Goal: Task Accomplishment & Management: Complete application form

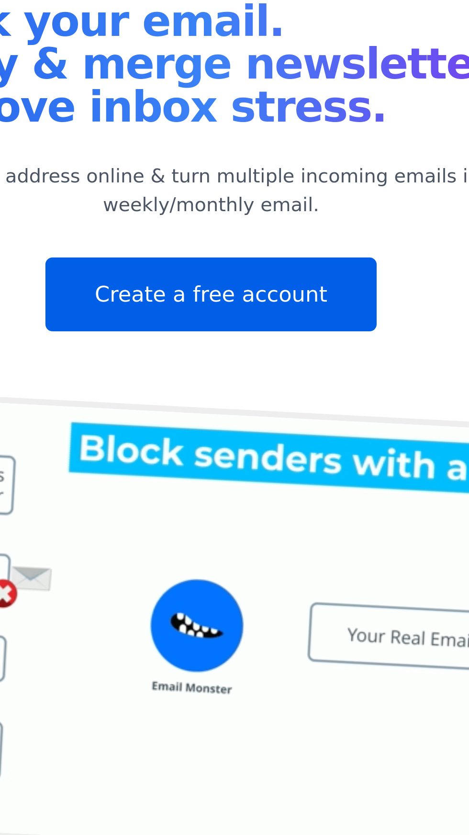
click at [263, 216] on link "Create a free account" at bounding box center [234, 216] width 133 height 30
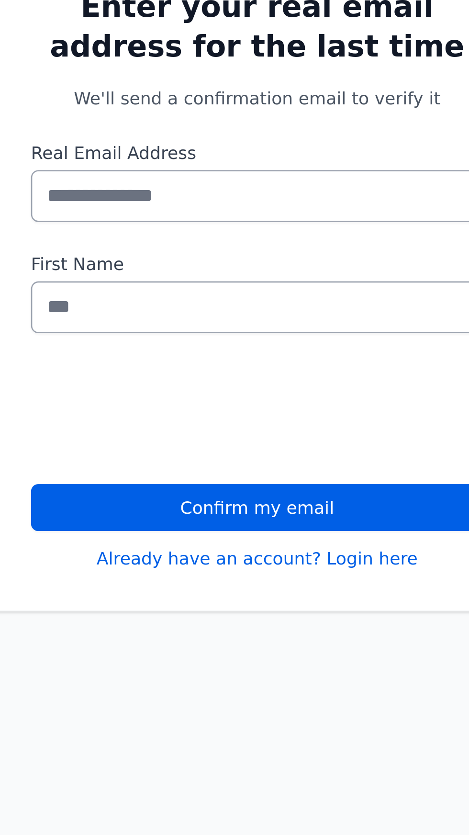
scroll to position [9, 0]
